Goal: Contribute content: Add original content to the website for others to see

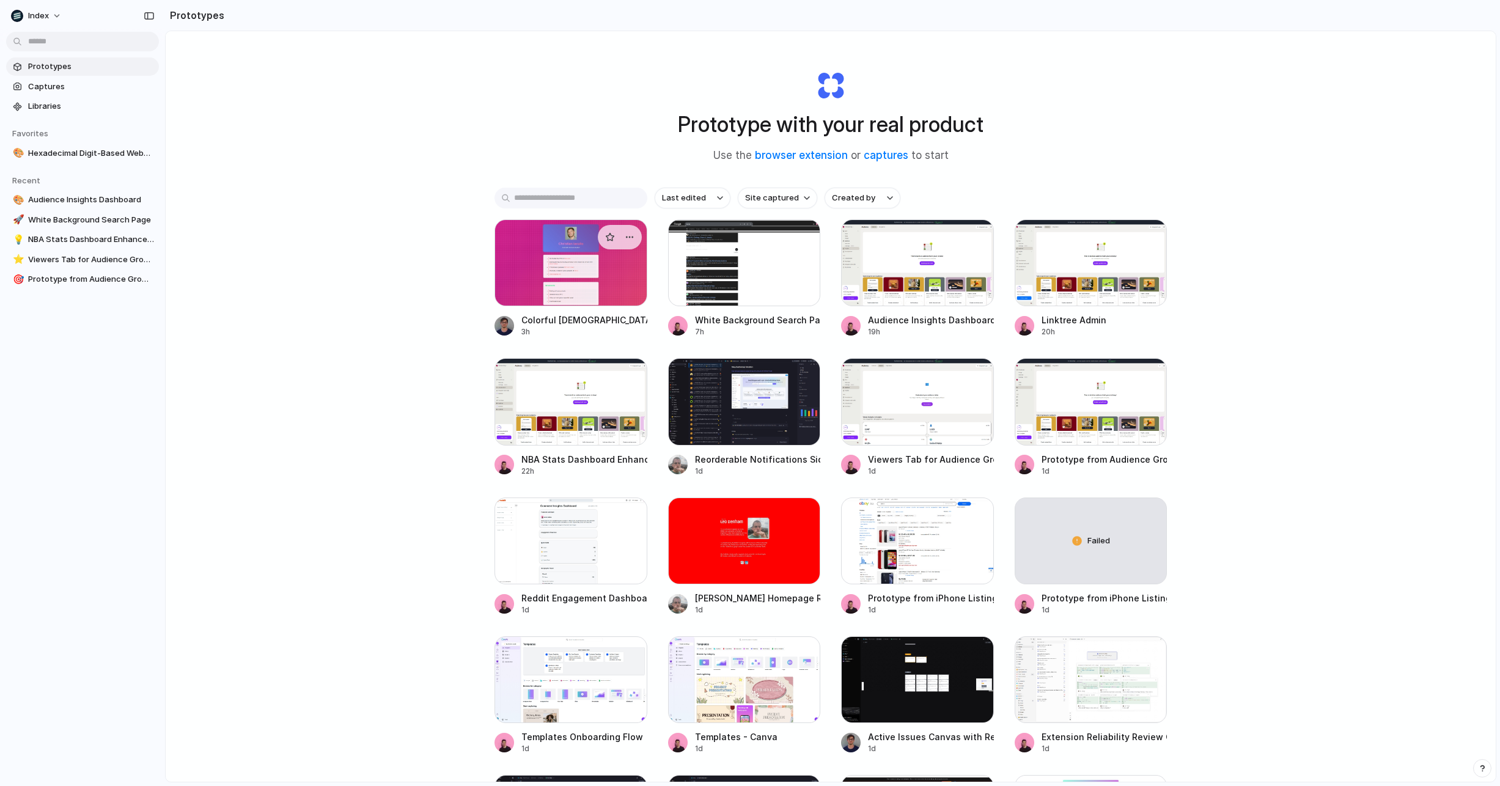
click at [537, 272] on div at bounding box center [571, 262] width 153 height 87
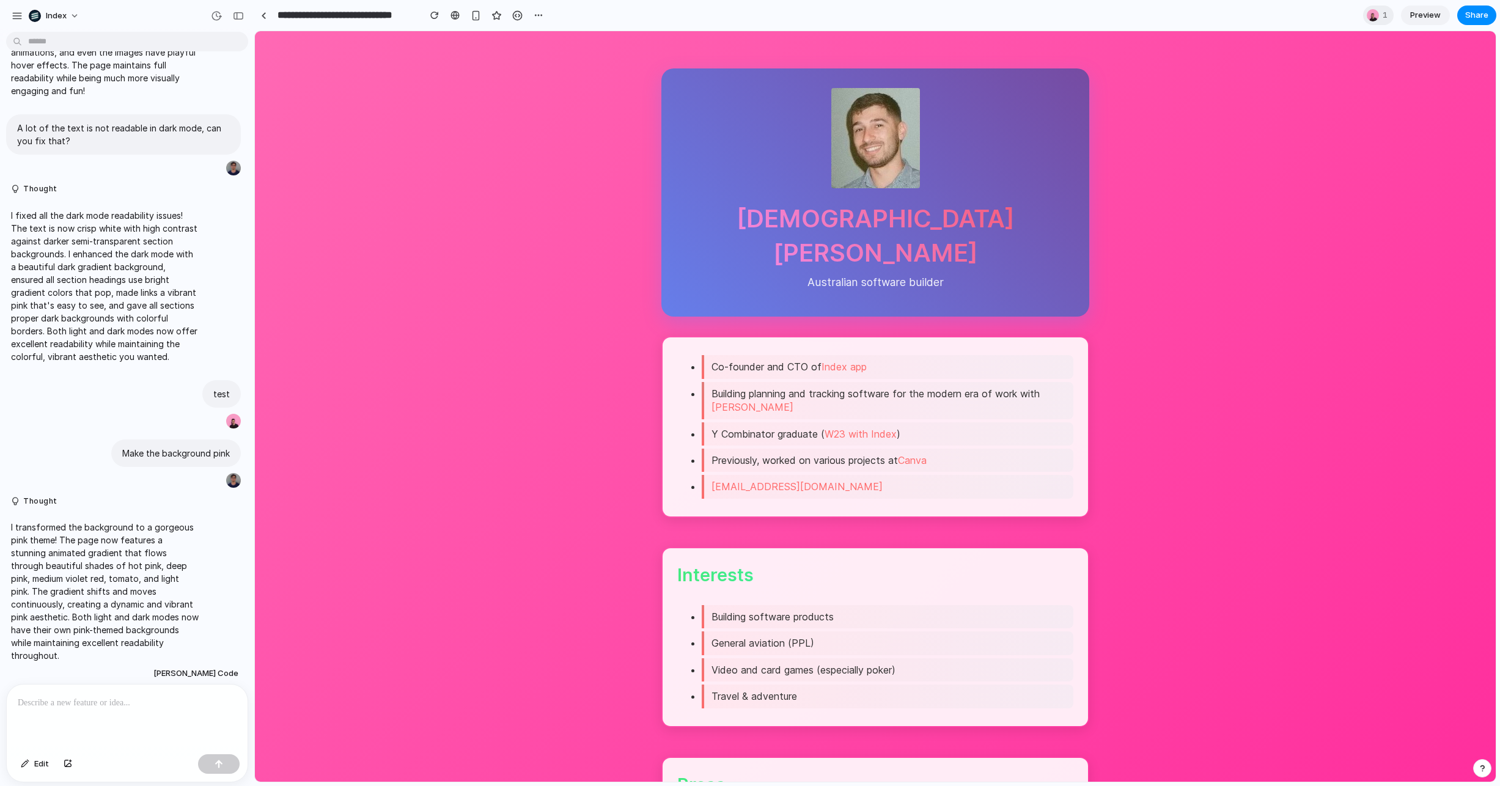
click at [118, 710] on div at bounding box center [127, 717] width 241 height 65
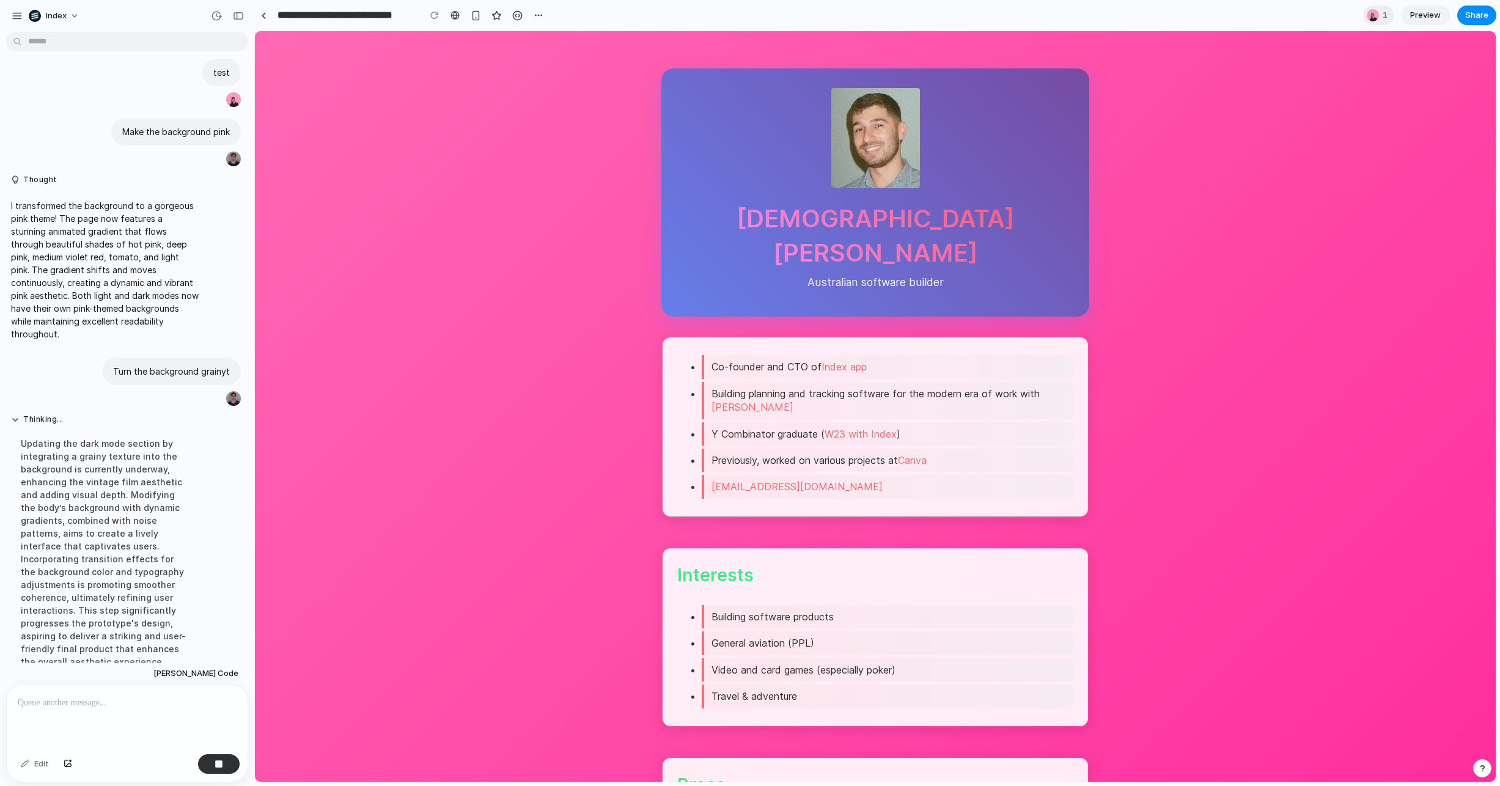
scroll to position [640, 0]
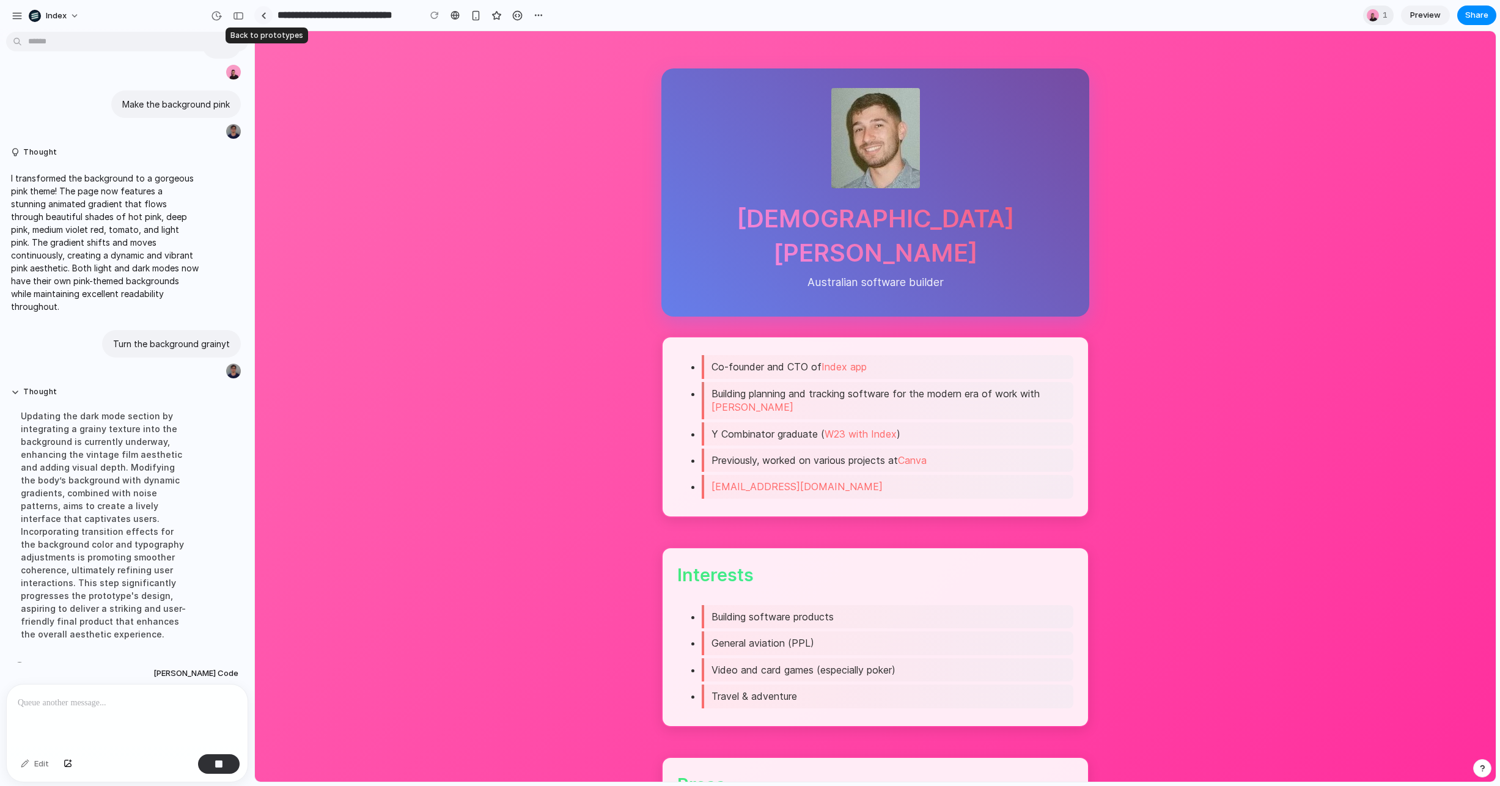
click at [259, 11] on link at bounding box center [263, 15] width 18 height 18
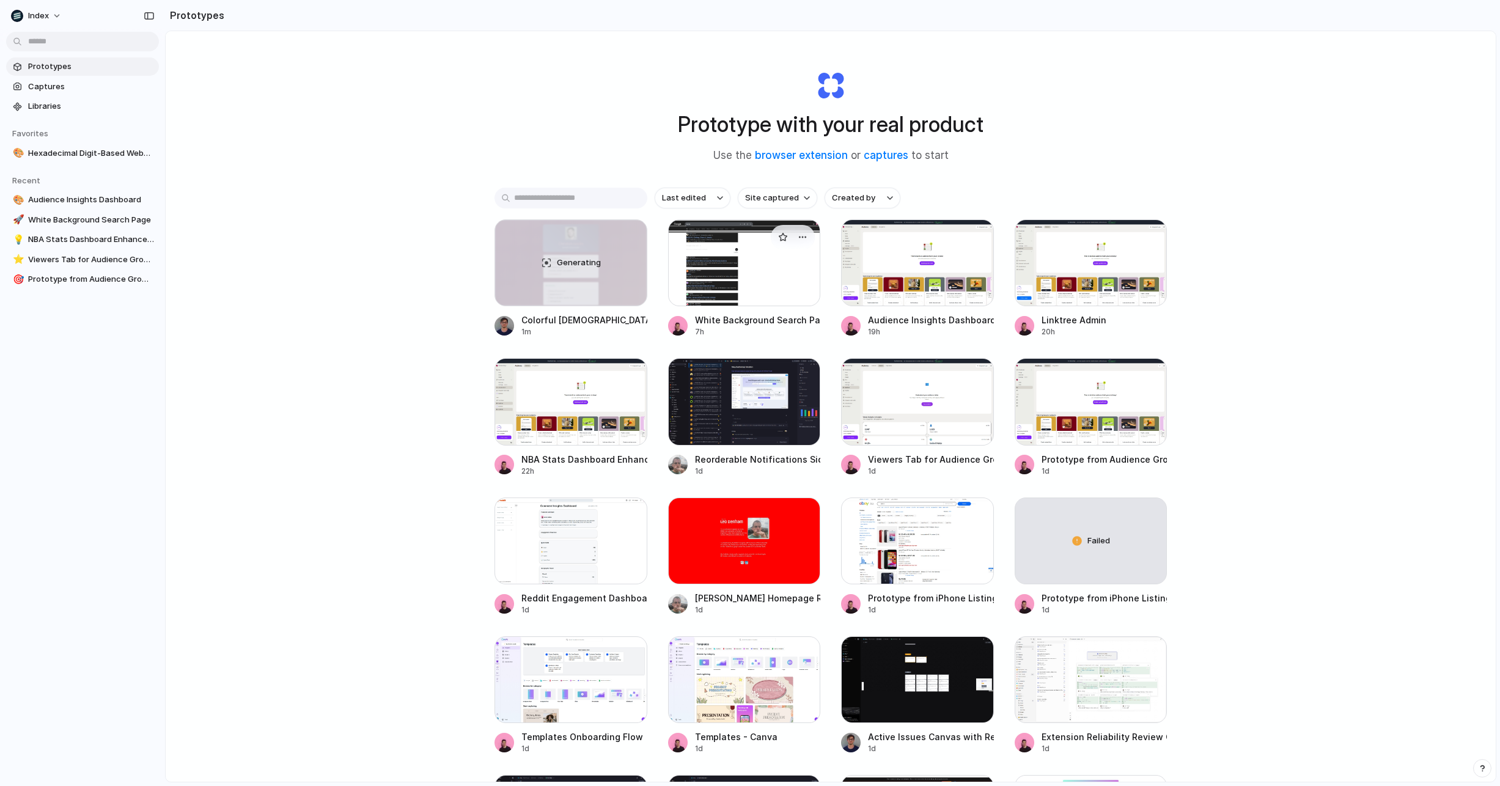
click at [748, 281] on div at bounding box center [744, 262] width 153 height 87
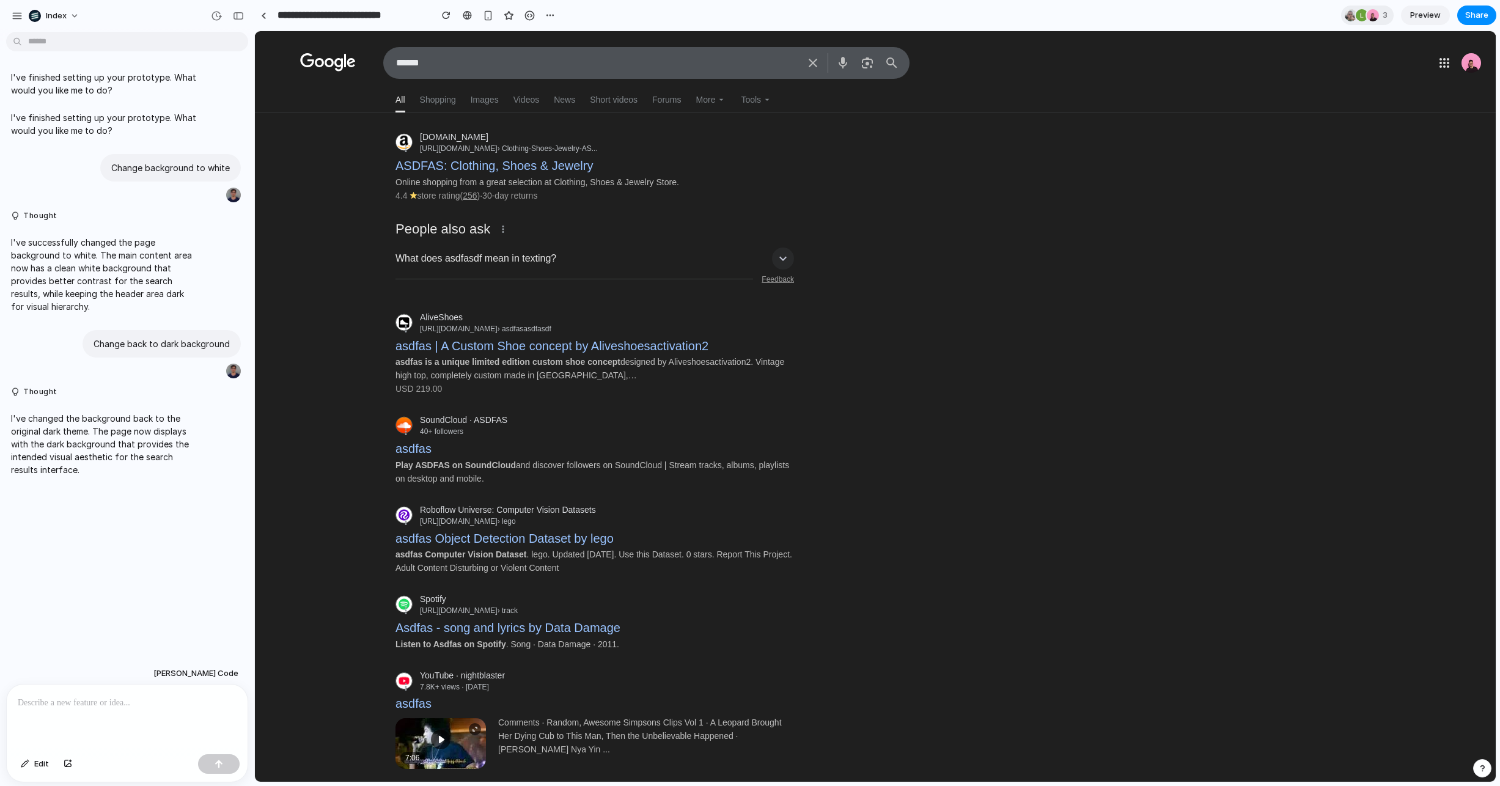
click at [136, 700] on p at bounding box center [127, 703] width 219 height 15
click at [263, 15] on div at bounding box center [264, 15] width 6 height 7
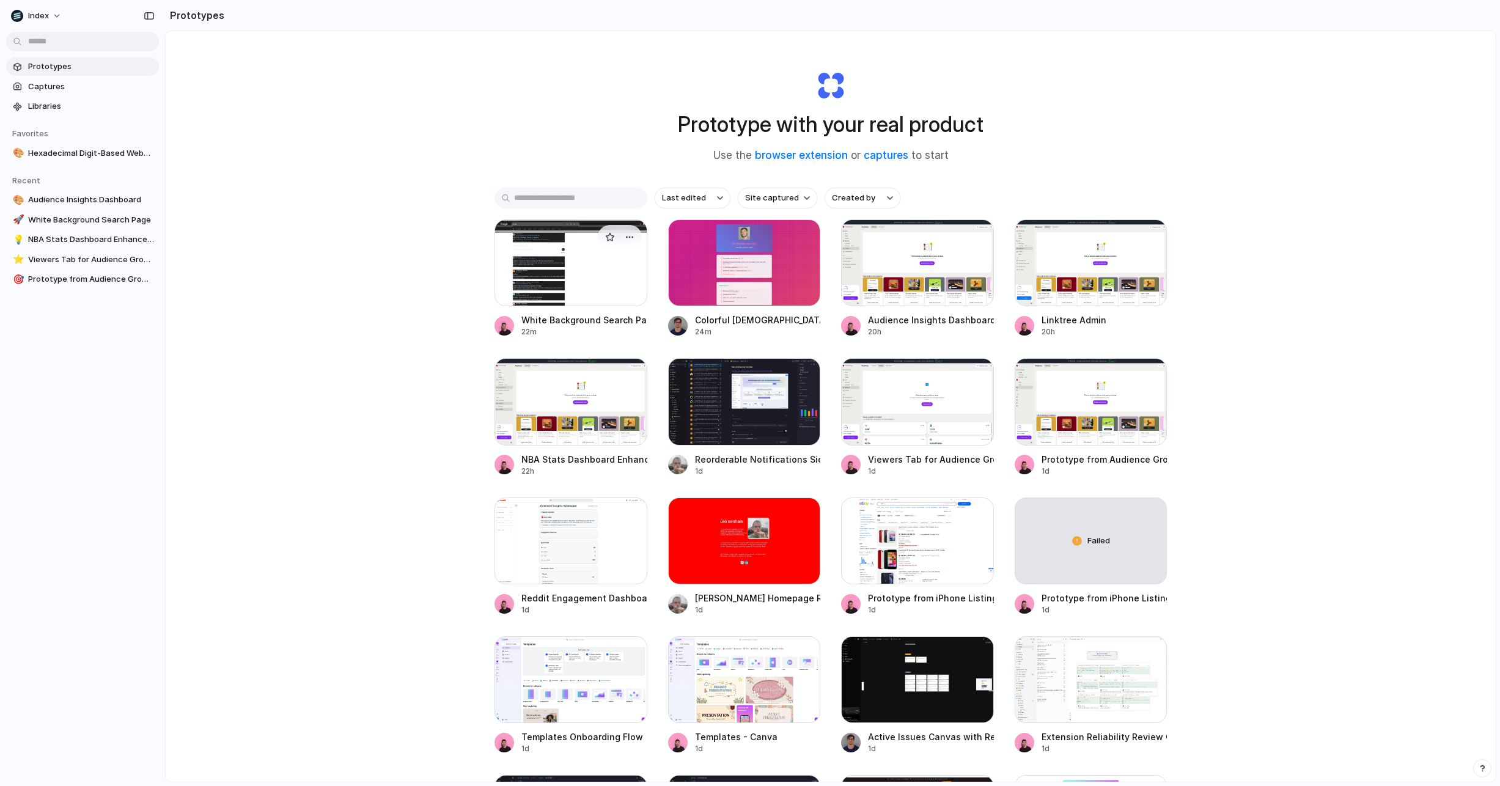
click at [536, 271] on div at bounding box center [571, 262] width 153 height 87
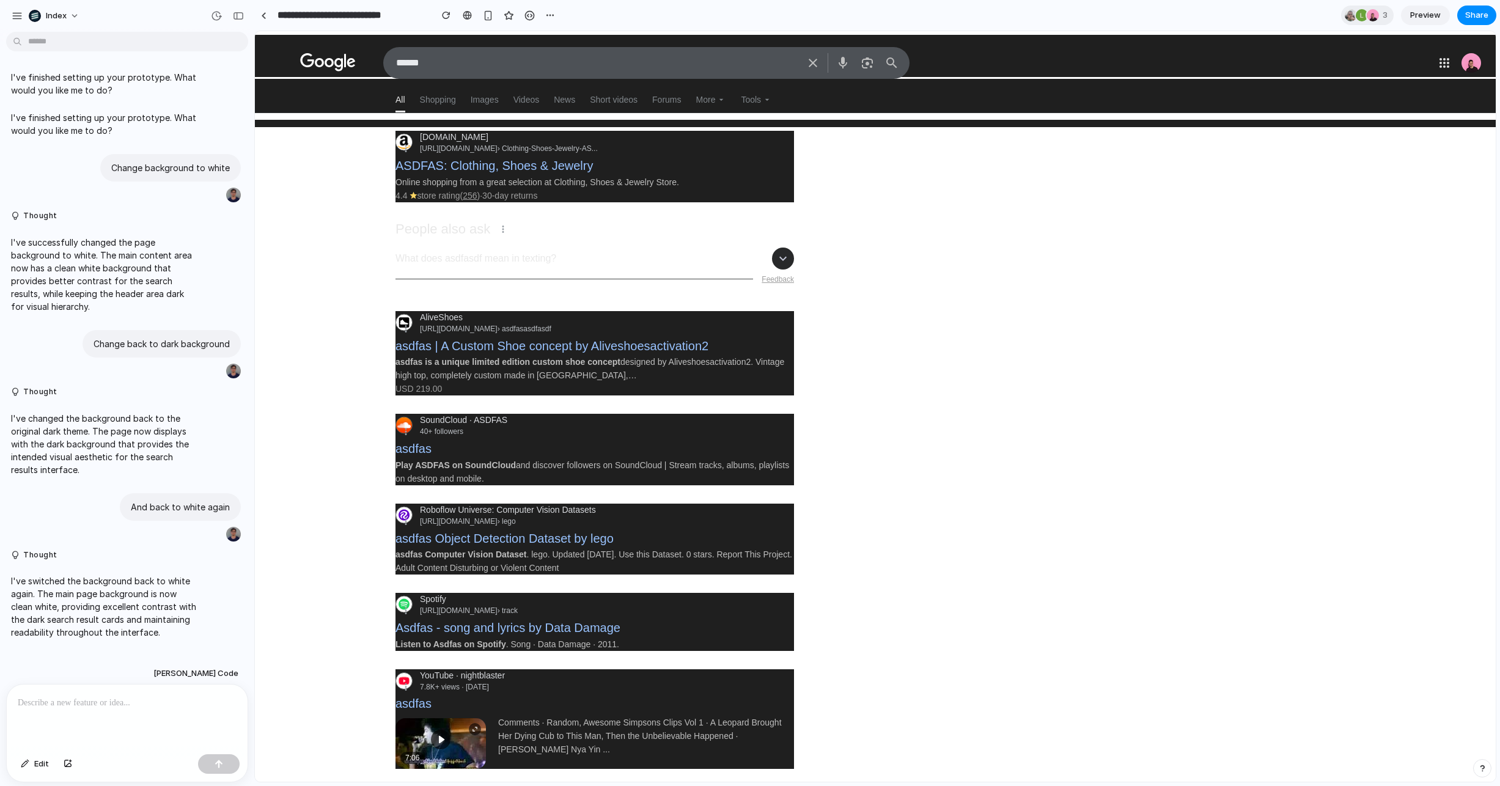
click at [119, 707] on p at bounding box center [127, 703] width 219 height 15
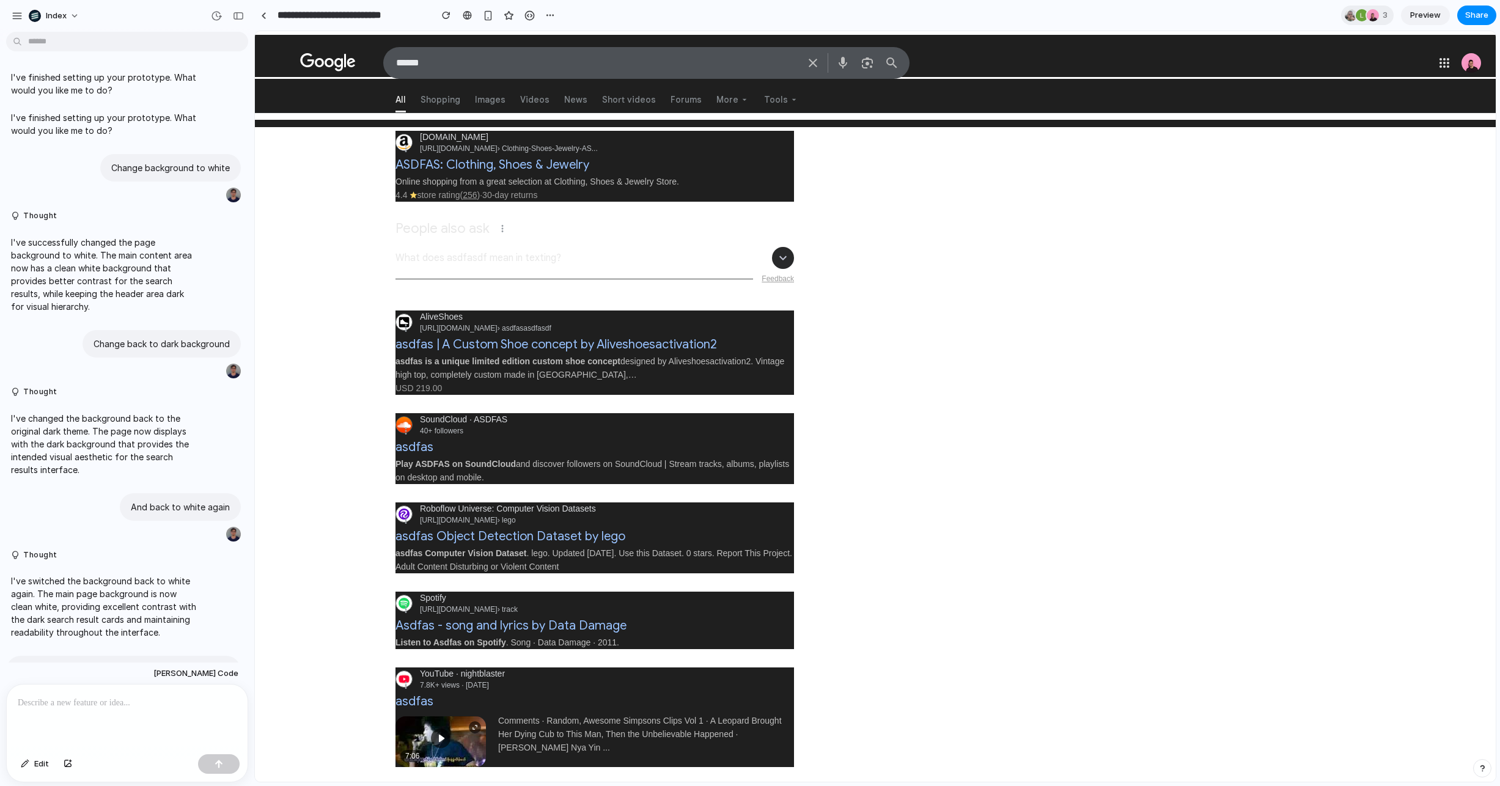
scroll to position [62, 0]
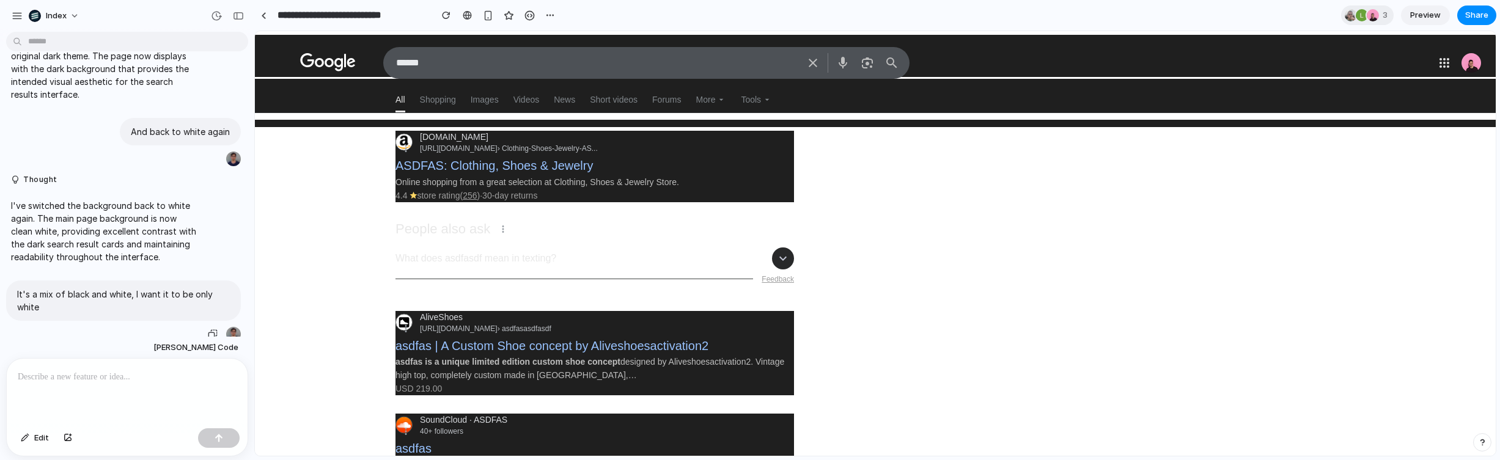
scroll to position [388, 0]
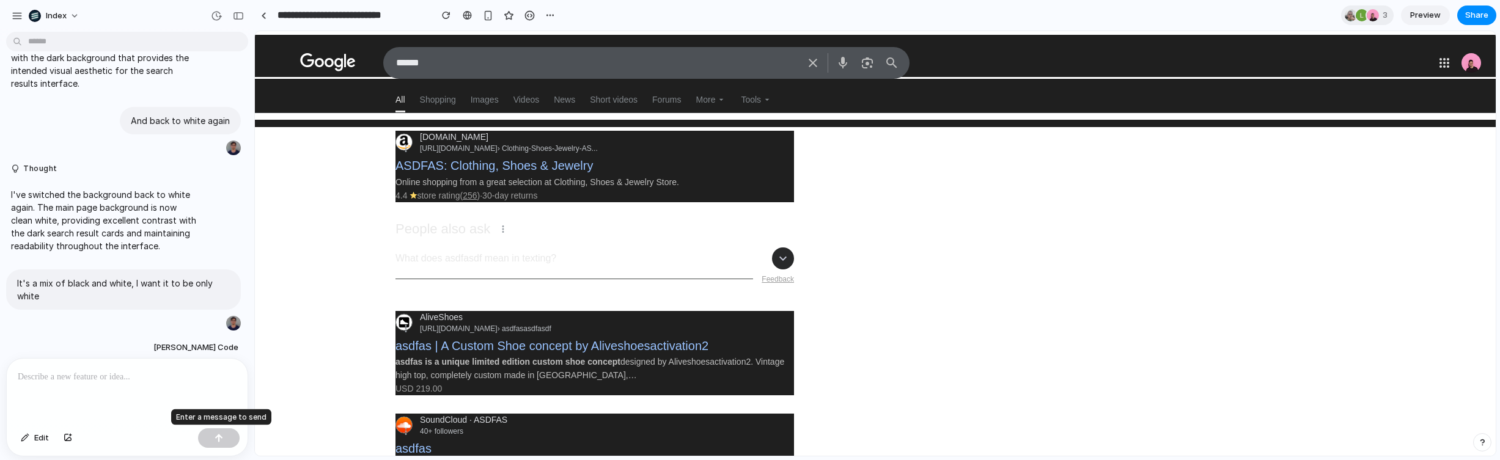
click at [215, 438] on div at bounding box center [219, 439] width 42 height 20
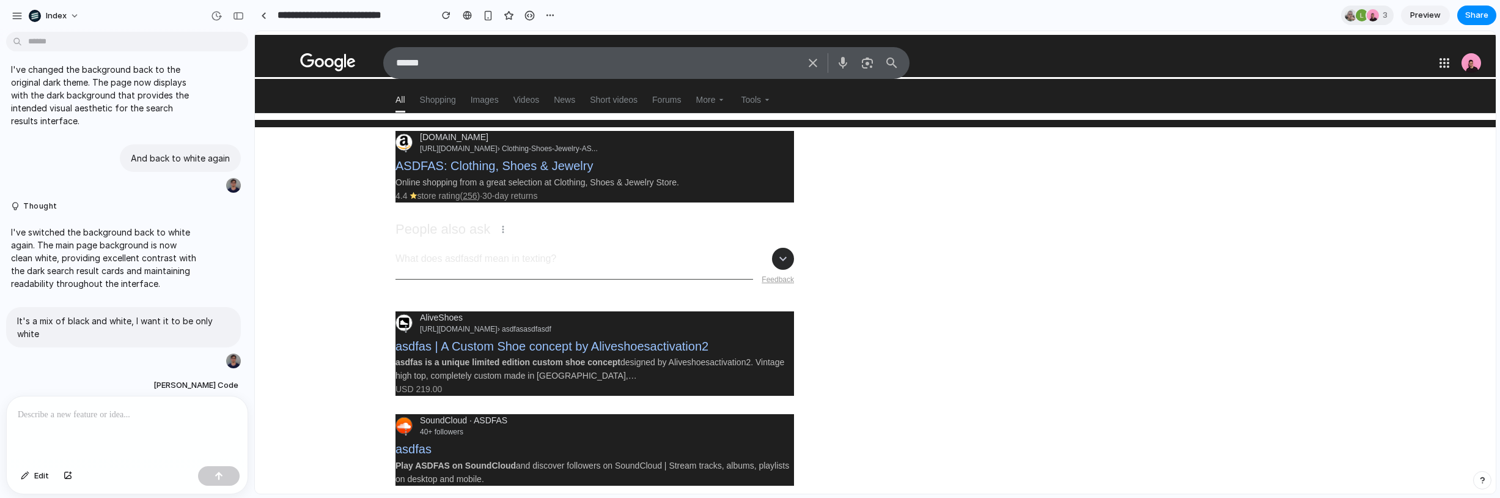
scroll to position [378, 0]
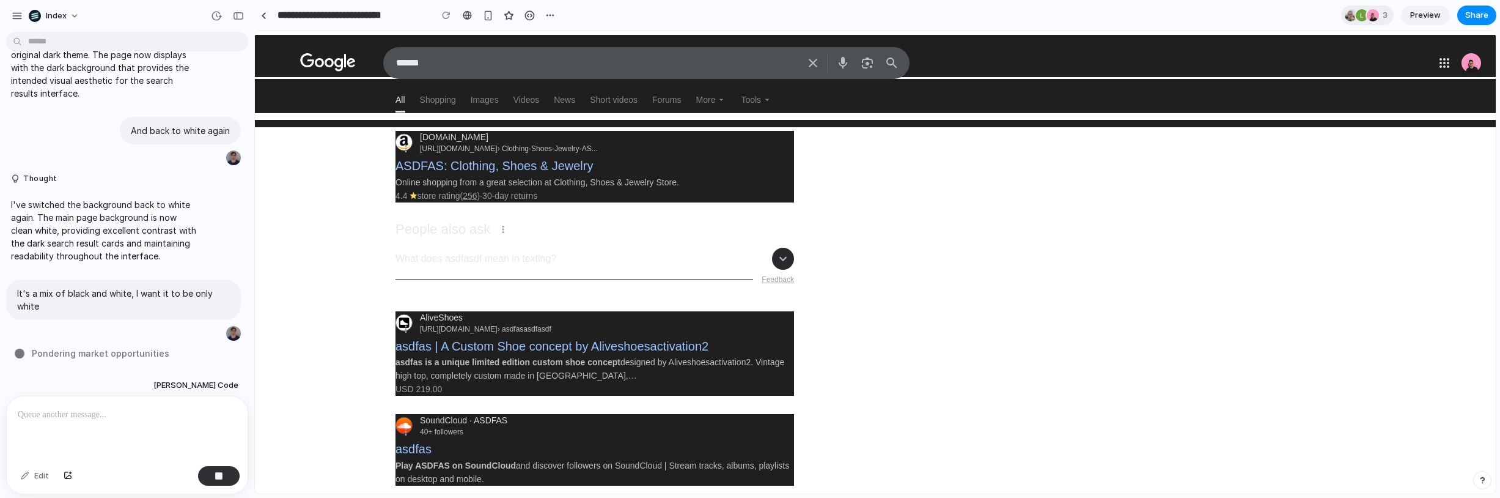
click at [83, 351] on span "Pondering market opportunities" at bounding box center [101, 353] width 138 height 13
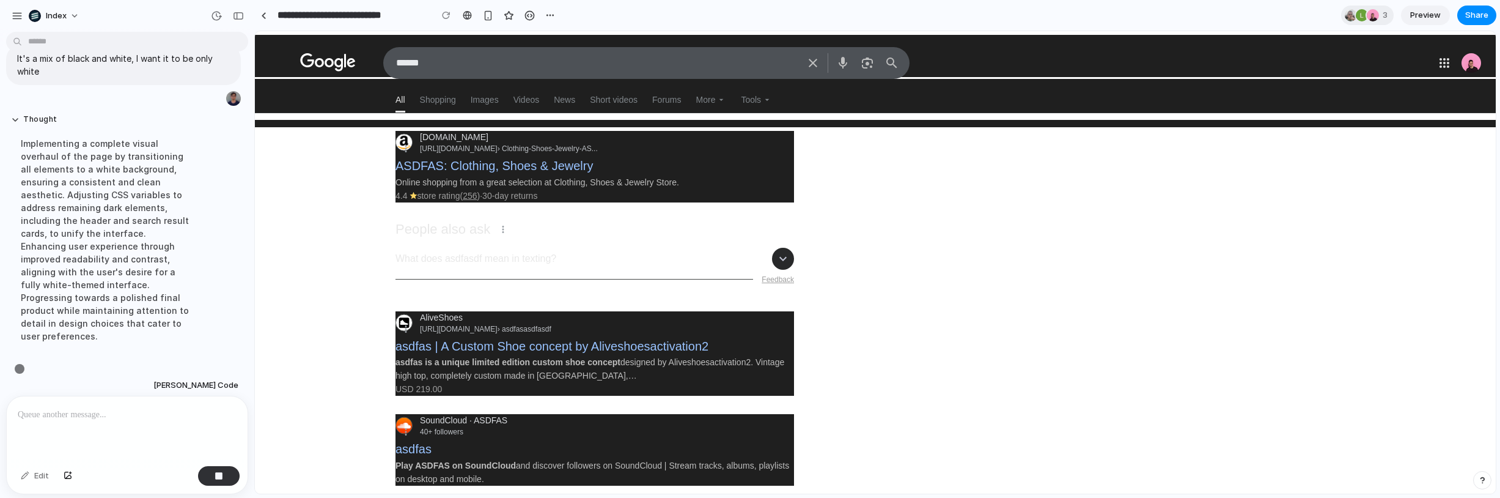
scroll to position [614, 0]
click at [125, 166] on div "Implementing a complete visual overhaul of the page by transitioning all elemen…" at bounding box center [105, 237] width 188 height 220
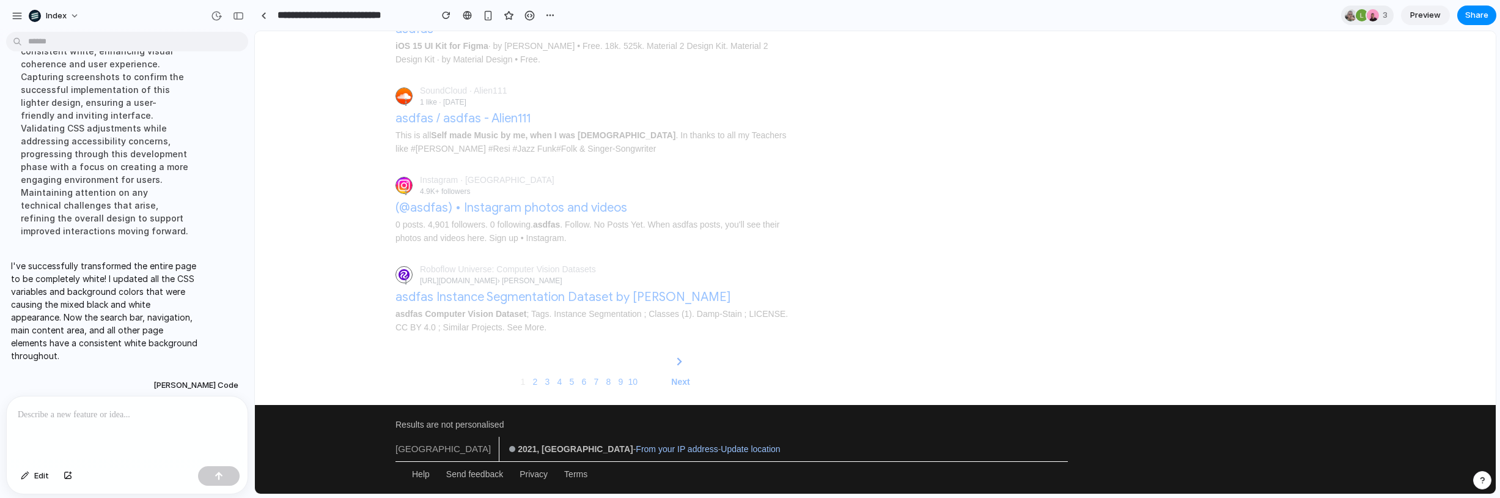
scroll to position [0, 0]
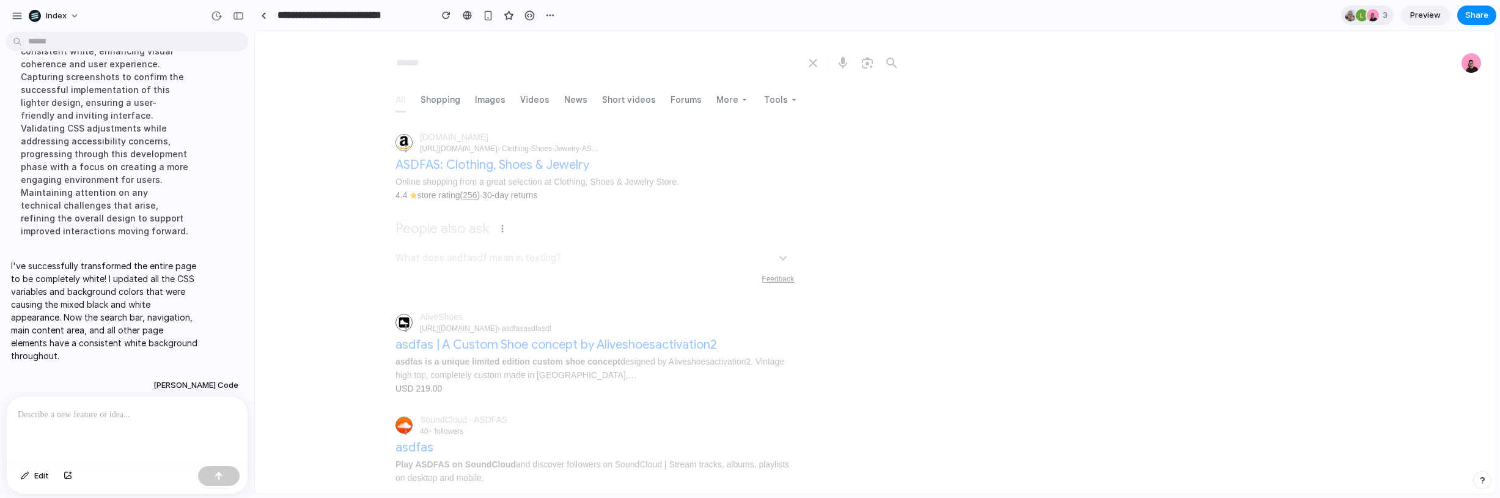
click at [136, 413] on p at bounding box center [127, 414] width 219 height 15
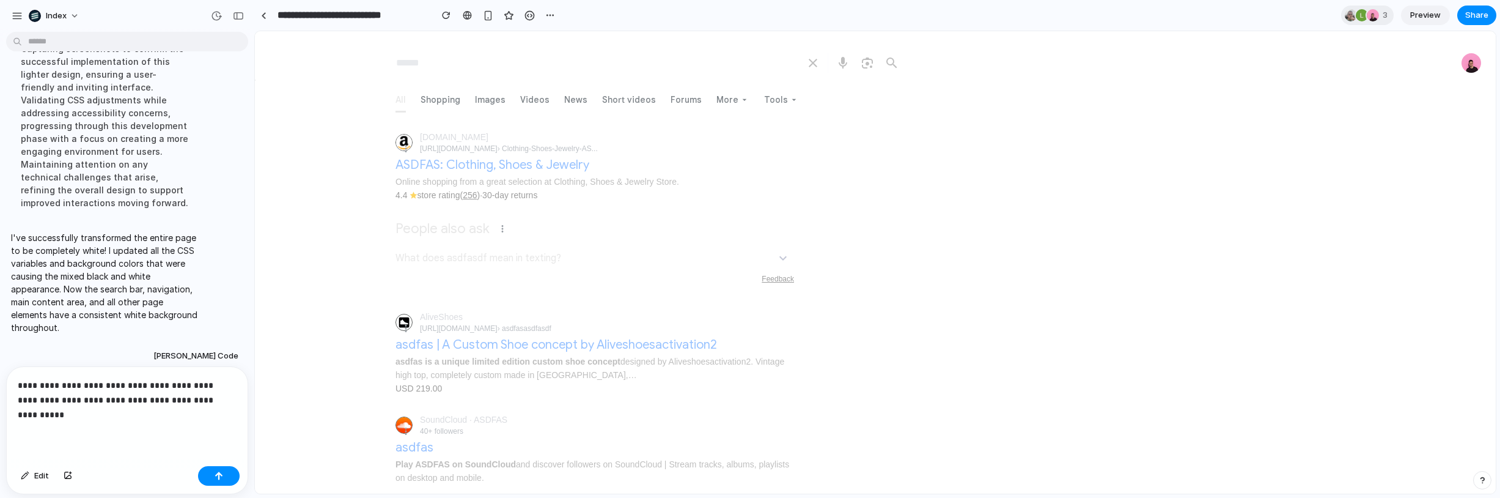
scroll to position [842, 0]
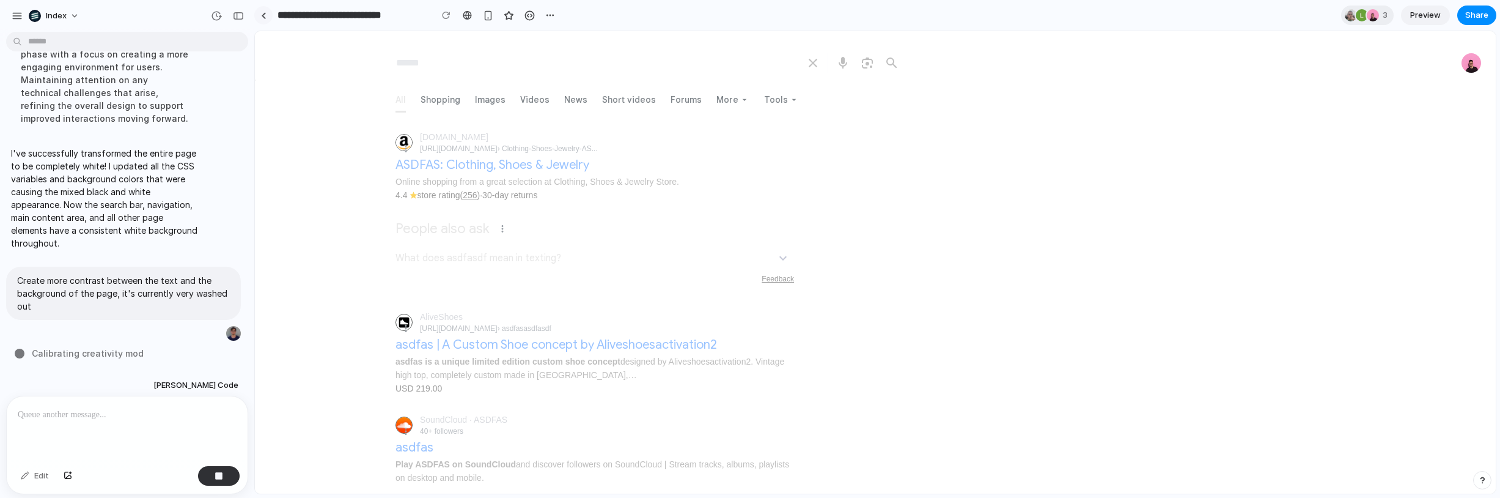
click at [261, 12] on link at bounding box center [263, 15] width 18 height 18
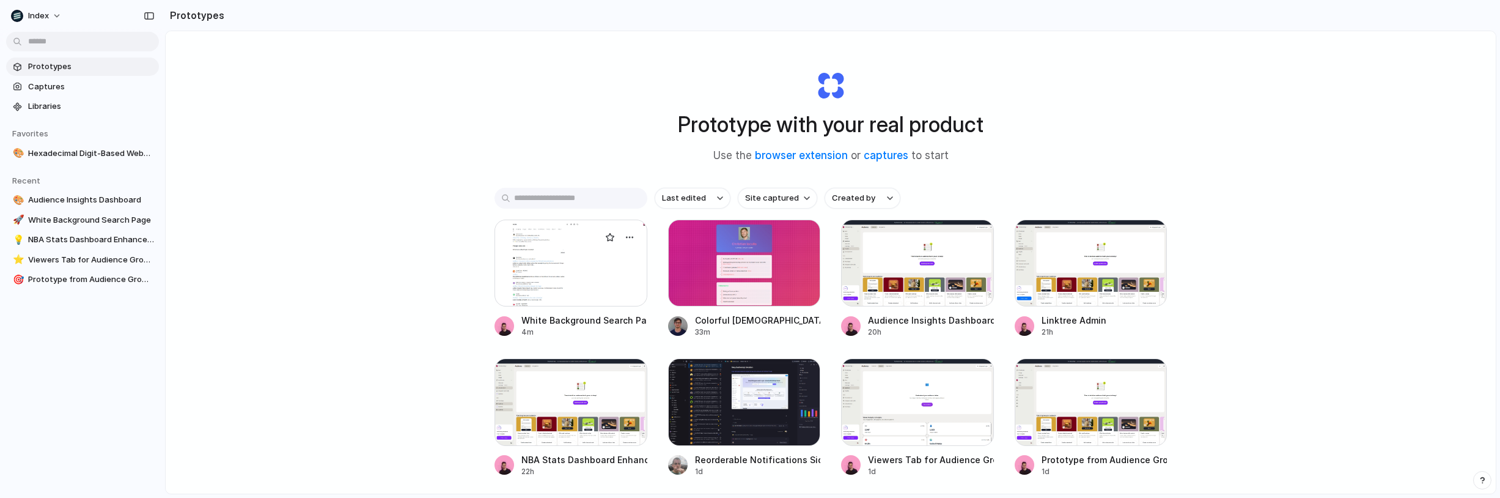
click at [570, 292] on div at bounding box center [571, 262] width 153 height 87
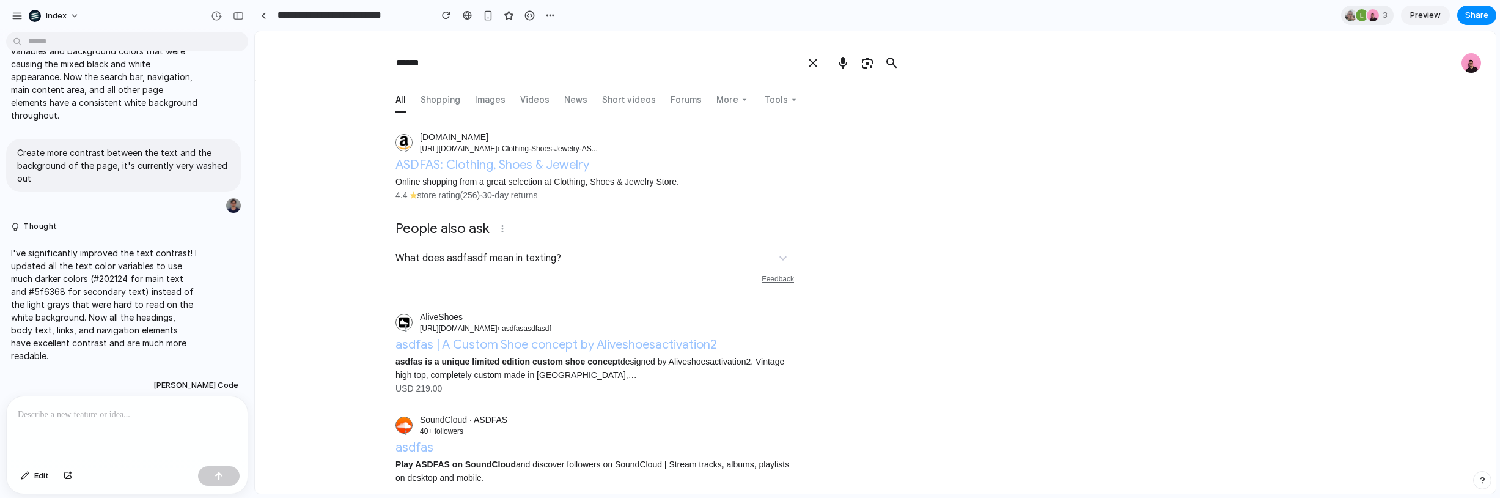
drag, startPoint x: 342, startPoint y: 37, endPoint x: 322, endPoint y: 32, distance: 20.9
click at [263, 12] on link at bounding box center [263, 15] width 18 height 18
